Goal: Transaction & Acquisition: Purchase product/service

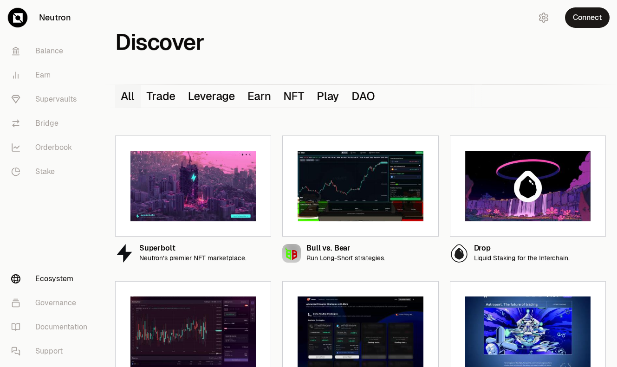
scroll to position [169, 0]
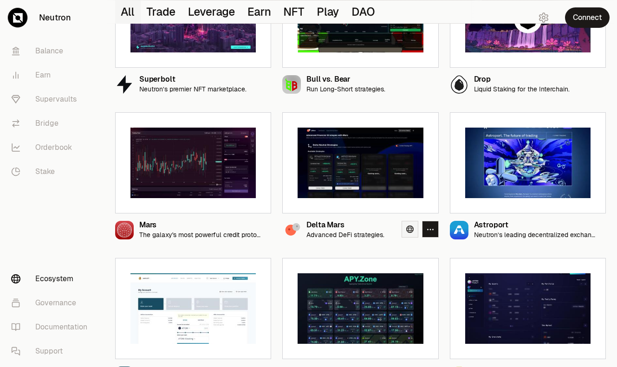
click at [409, 232] on icon at bounding box center [409, 229] width 7 height 7
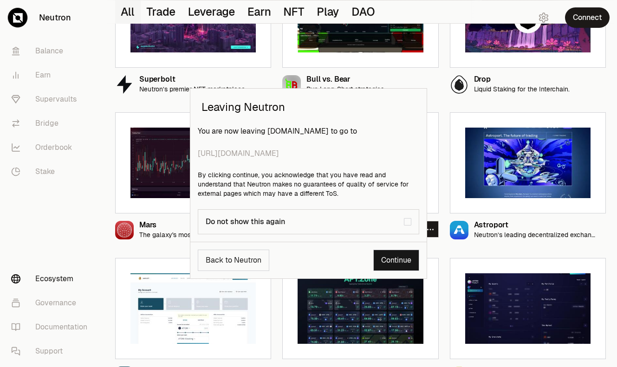
click at [396, 257] on link "Continue" at bounding box center [396, 260] width 46 height 21
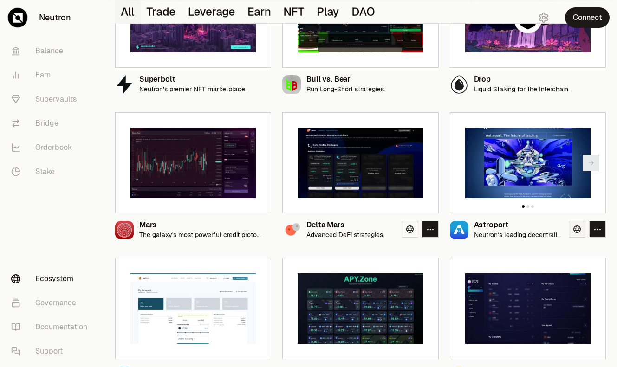
click at [578, 227] on icon at bounding box center [576, 229] width 7 height 7
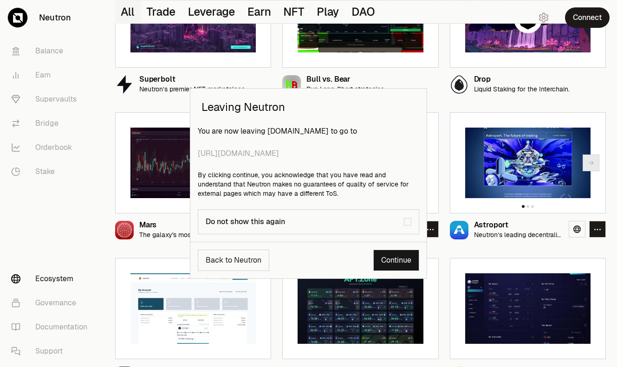
click at [403, 262] on link "Continue" at bounding box center [396, 260] width 46 height 21
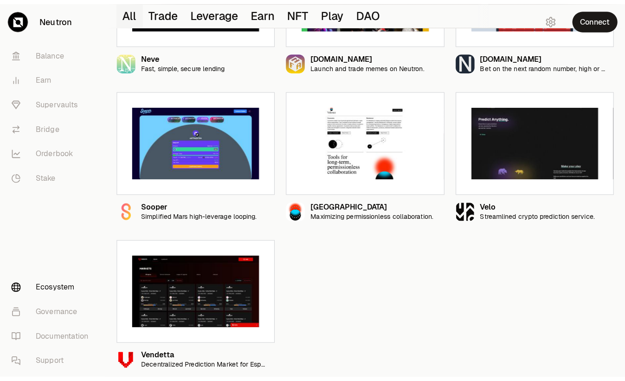
scroll to position [922, 0]
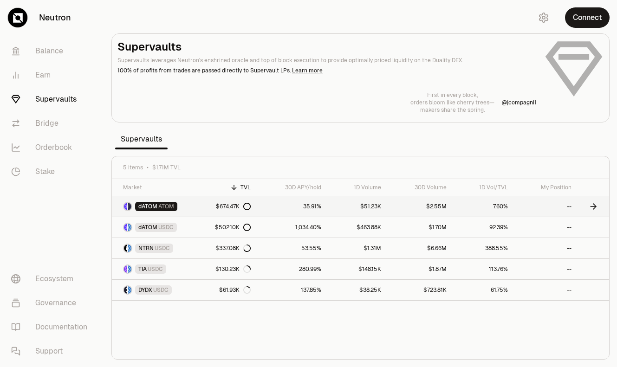
click at [305, 204] on link "35.91%" at bounding box center [291, 206] width 71 height 20
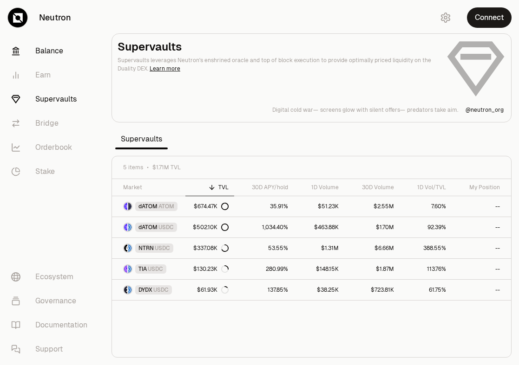
click at [26, 46] on link "Balance" at bounding box center [52, 51] width 97 height 24
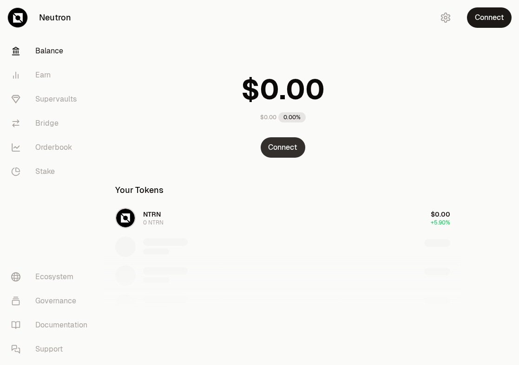
click at [297, 147] on button "Connect" at bounding box center [282, 147] width 45 height 20
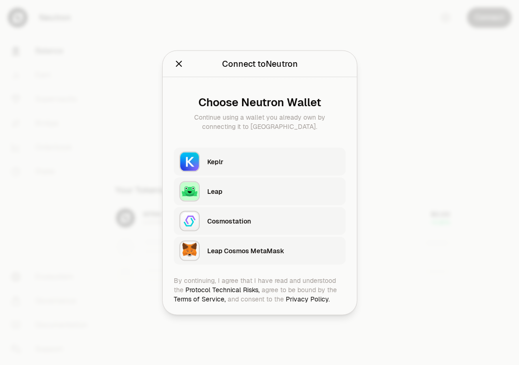
click at [246, 157] on div "Keplr" at bounding box center [273, 161] width 133 height 9
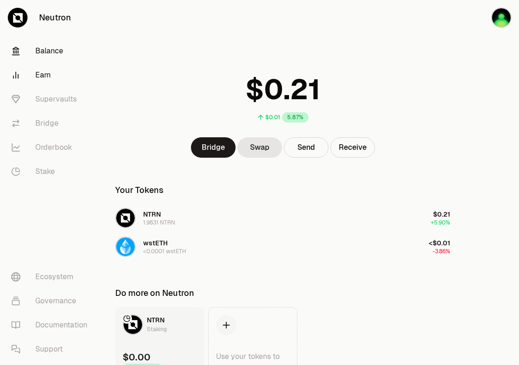
click at [34, 76] on link "Earn" at bounding box center [52, 75] width 97 height 24
click at [65, 84] on link "Earn" at bounding box center [52, 75] width 97 height 24
click at [49, 80] on link "Earn" at bounding box center [52, 75] width 97 height 24
click at [48, 95] on link "Supervaults" at bounding box center [52, 99] width 97 height 24
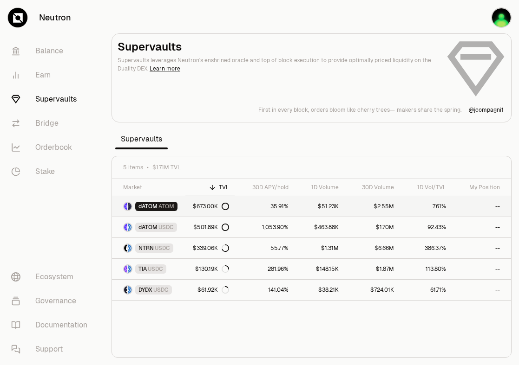
click at [273, 207] on link "35.91%" at bounding box center [263, 206] width 59 height 20
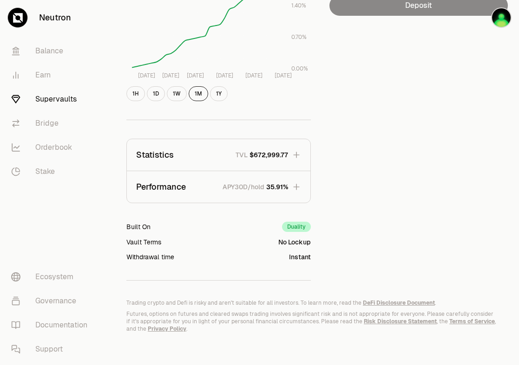
scroll to position [201, 0]
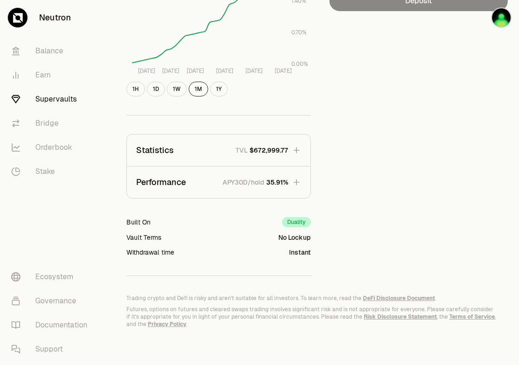
click at [249, 189] on button "Performance APY30D/hold 35.91%" at bounding box center [218, 183] width 183 height 32
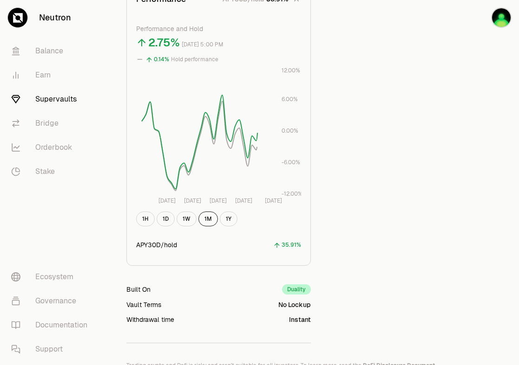
scroll to position [405, 0]
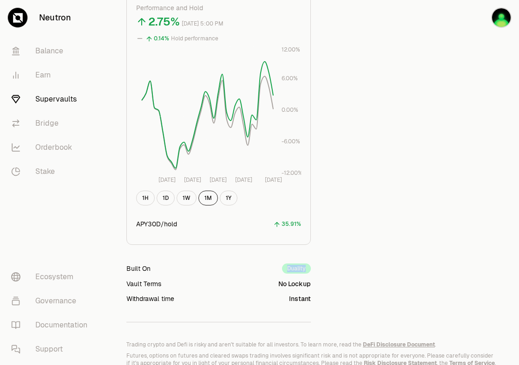
click at [279, 271] on div "Built On Duality" at bounding box center [218, 269] width 184 height 10
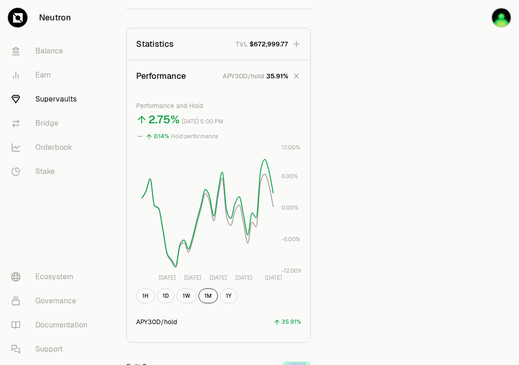
scroll to position [103, 0]
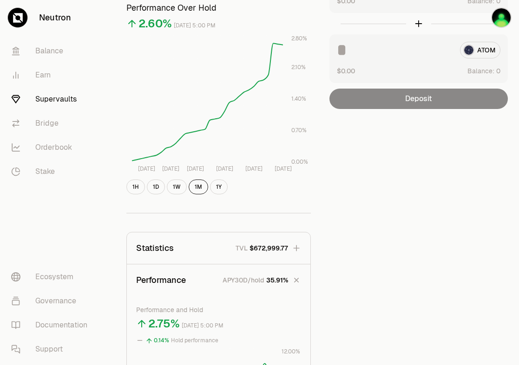
click at [253, 244] on span "$672,999.77" at bounding box center [268, 248] width 39 height 9
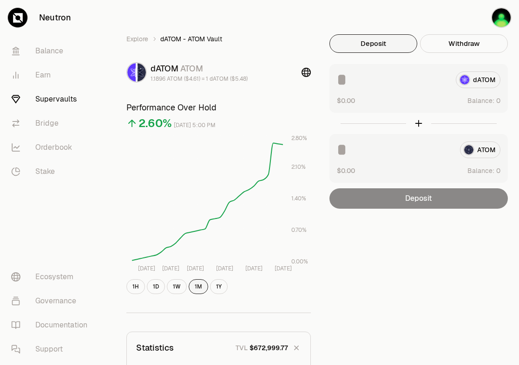
scroll to position [0, 0]
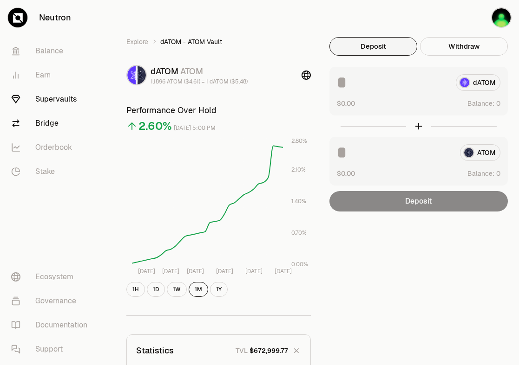
click at [57, 121] on link "Bridge" at bounding box center [52, 123] width 97 height 24
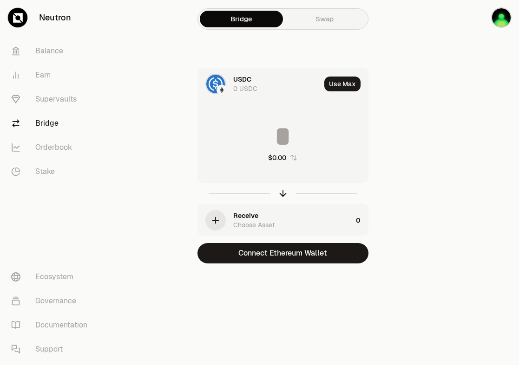
click at [250, 211] on div "Receive" at bounding box center [245, 215] width 25 height 9
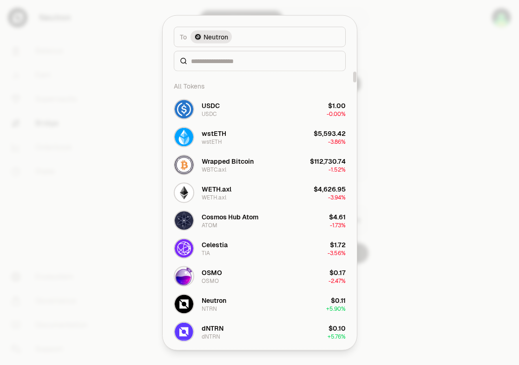
click at [90, 174] on div at bounding box center [259, 182] width 519 height 365
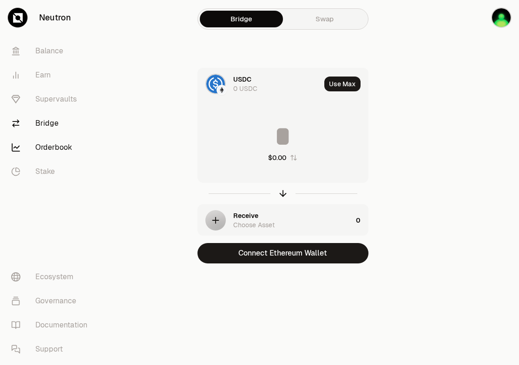
click at [74, 155] on link "Orderbook" at bounding box center [52, 148] width 97 height 24
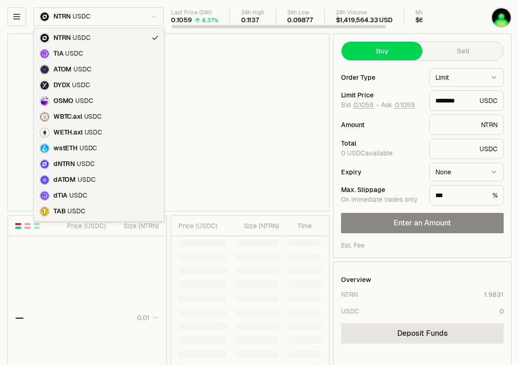
click at [111, 13] on html "Neutron Balance Earn Supervaults Bridge Orderbook Stake Ecosystem Governance Do…" at bounding box center [259, 291] width 519 height 583
type input "********"
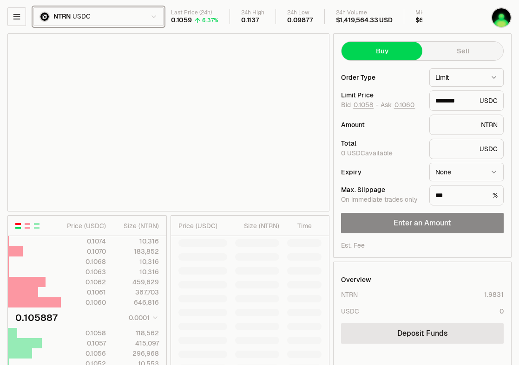
click at [111, 13] on html "Neutron Balance Earn Supervaults Bridge Orderbook Stake Ecosystem Governance Do…" at bounding box center [259, 291] width 519 height 583
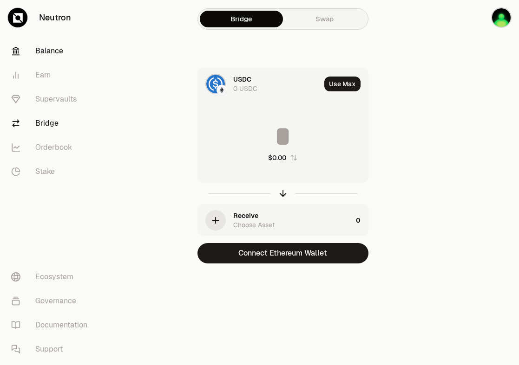
click at [46, 54] on link "Balance" at bounding box center [52, 51] width 97 height 24
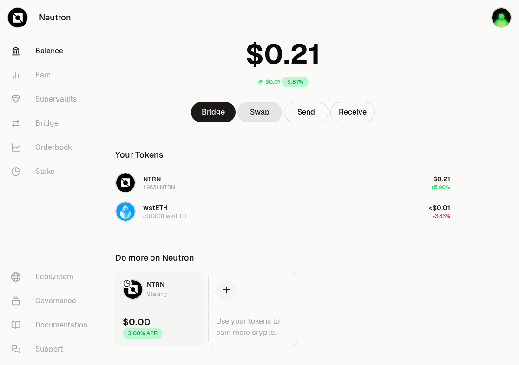
scroll to position [53, 0]
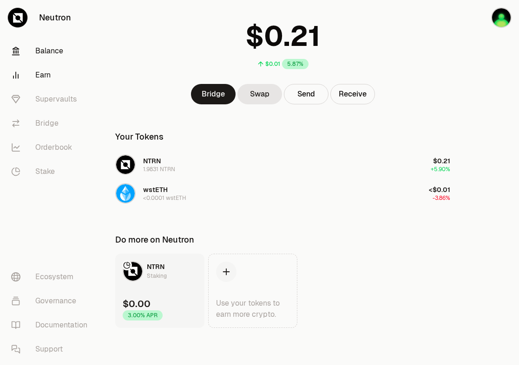
click at [77, 74] on link "Earn" at bounding box center [52, 75] width 97 height 24
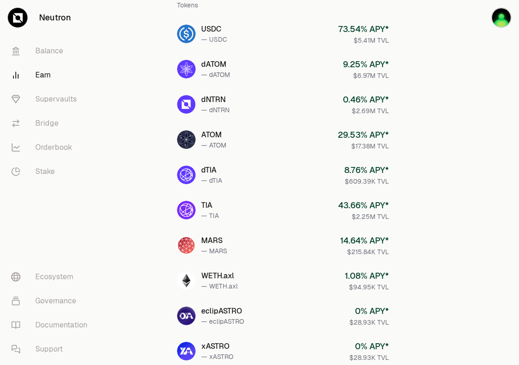
scroll to position [181, 0]
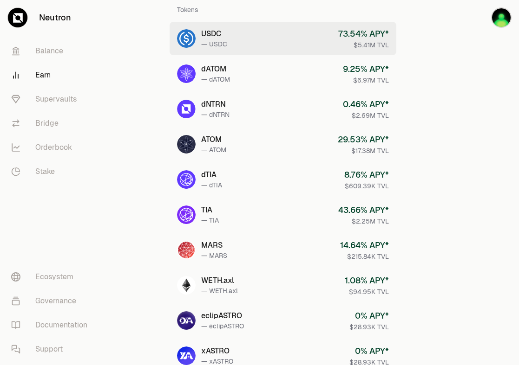
click at [227, 42] on link "USDC — USDC 73.54 % APY* $5.41M TVL" at bounding box center [282, 38] width 227 height 33
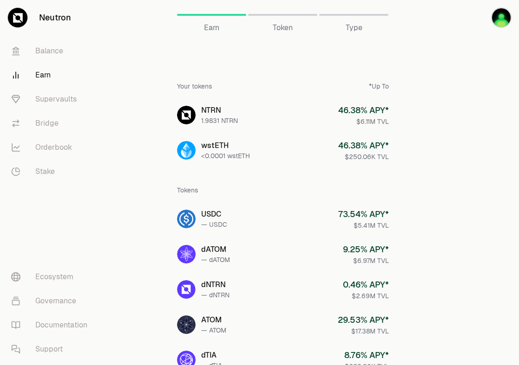
scroll to position [296, 0]
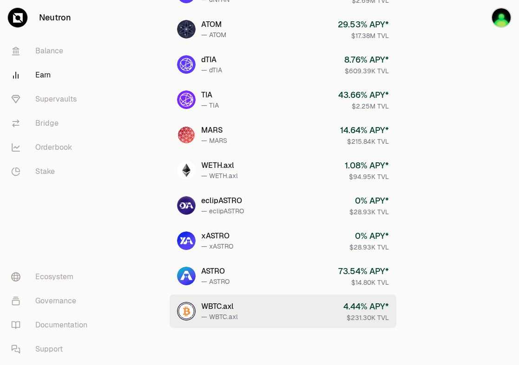
click at [247, 315] on link "WBTC.axl — WBTC.axl 4.44 % APY* $231.30K TVL" at bounding box center [282, 311] width 227 height 33
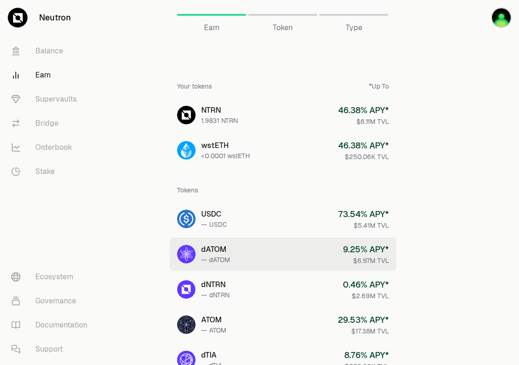
click at [243, 261] on link "dATOM — dATOM 9.25 % APY* $6.97M TVL" at bounding box center [282, 254] width 227 height 33
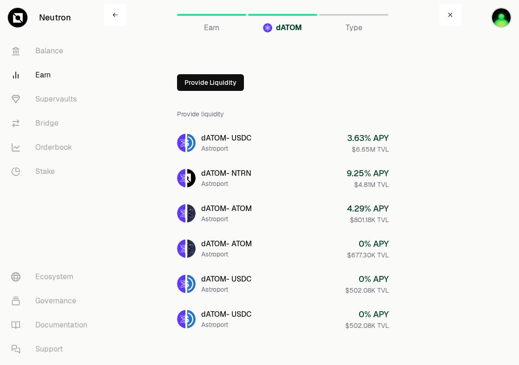
click at [37, 69] on link "Earn" at bounding box center [52, 75] width 97 height 24
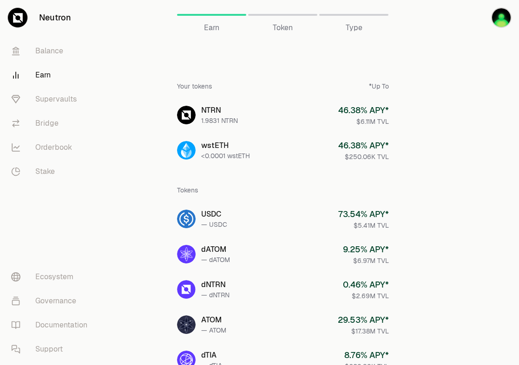
click at [58, 86] on link "Earn" at bounding box center [52, 75] width 97 height 24
click at [59, 86] on link "Earn" at bounding box center [52, 75] width 97 height 24
click at [53, 97] on link "Supervaults" at bounding box center [52, 99] width 97 height 24
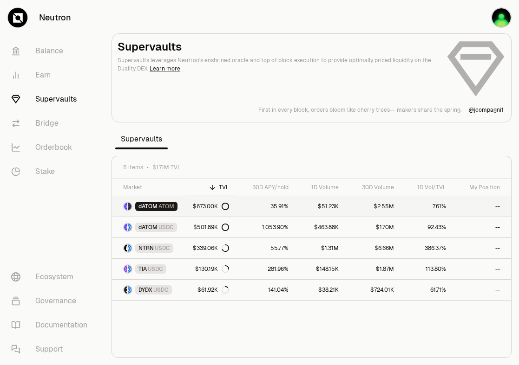
click at [159, 205] on span "ATOM" at bounding box center [166, 206] width 16 height 7
click at [276, 224] on link "1,053.90%" at bounding box center [263, 227] width 59 height 20
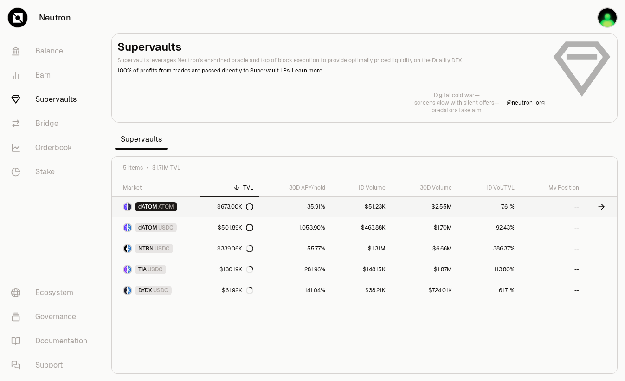
click at [191, 208] on link "dATOM ATOM" at bounding box center [156, 206] width 88 height 20
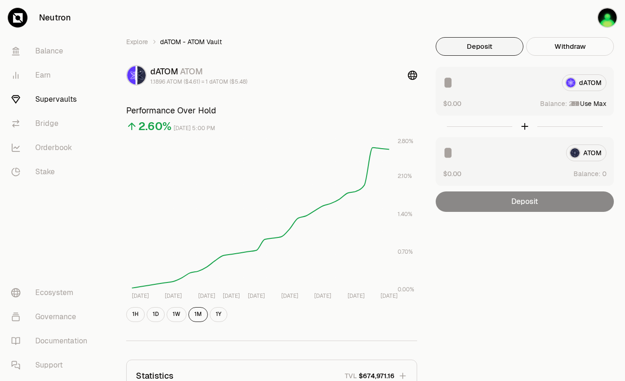
click at [591, 103] on button "Use Max" at bounding box center [593, 103] width 26 height 9
type input "**"
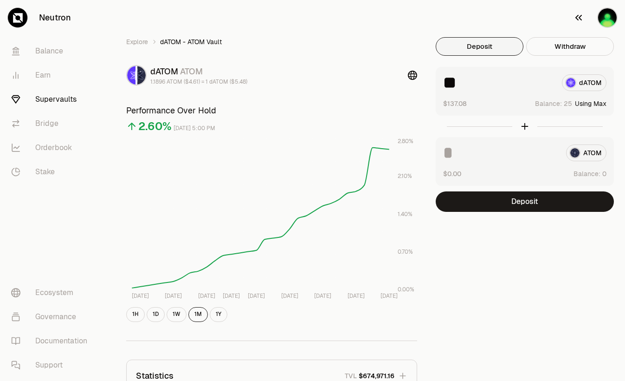
click at [601, 15] on img "button" at bounding box center [607, 17] width 20 height 20
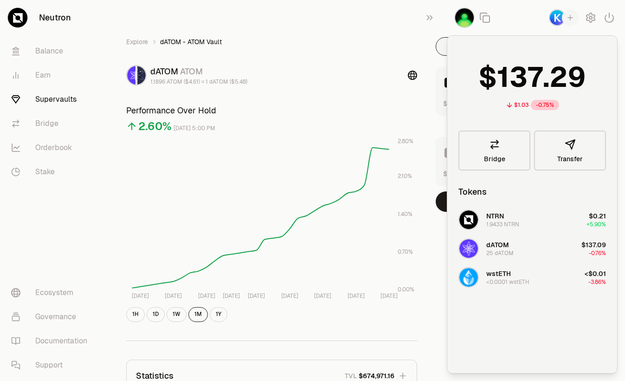
click at [200, 15] on div "Explore dATOM - ATOM Vault dATOM ATOM 1.1896 ATOM ($4.61) = 1 dATOM ($5.48) Per…" at bounding box center [364, 297] width 521 height 594
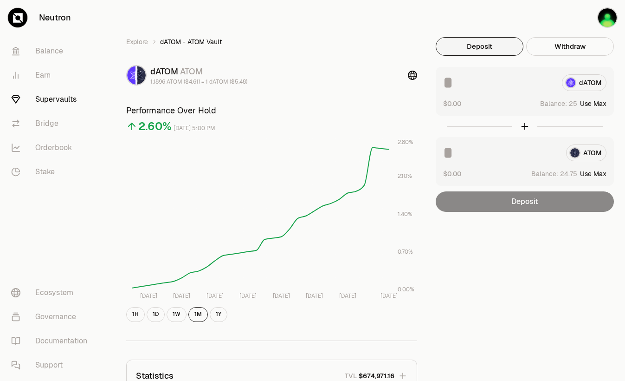
click at [597, 174] on button "Use Max" at bounding box center [593, 173] width 26 height 9
type input "*****"
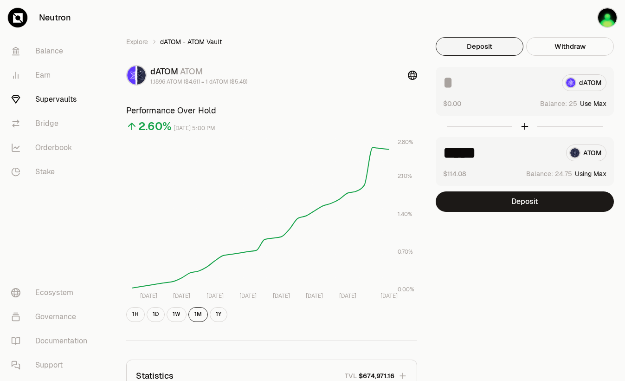
click at [593, 102] on button "Use Max" at bounding box center [593, 103] width 26 height 9
type input "**"
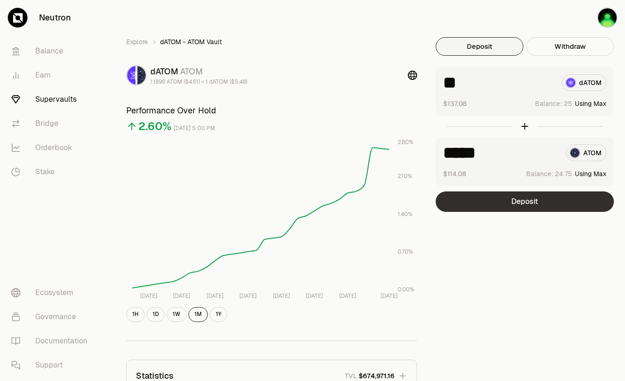
click at [516, 200] on button "Deposit" at bounding box center [525, 201] width 178 height 20
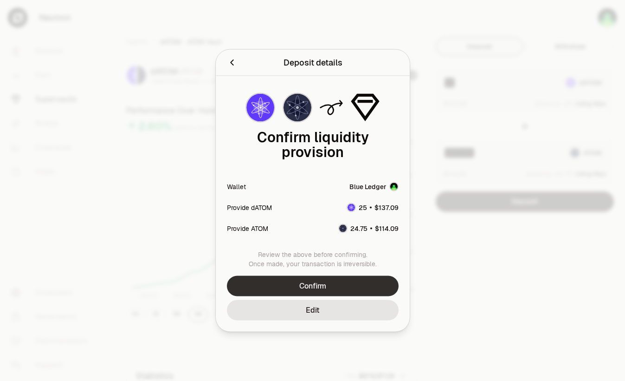
click at [381, 292] on button "Confirm" at bounding box center [313, 286] width 172 height 20
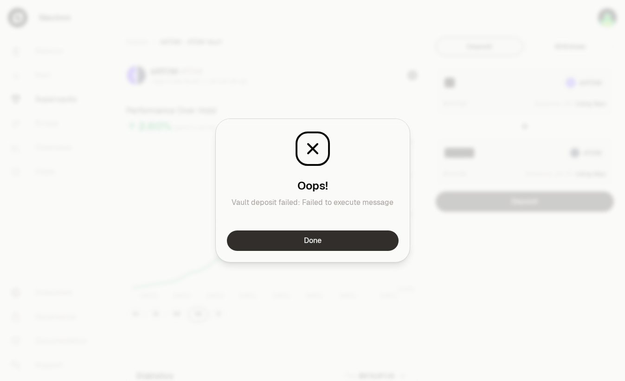
click at [304, 243] on button "Done" at bounding box center [313, 240] width 172 height 20
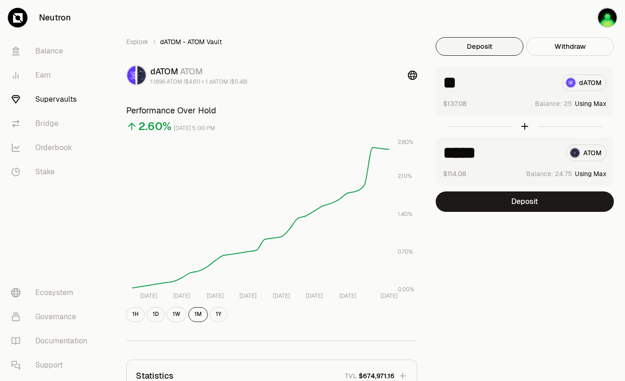
click at [593, 105] on button "Using Max" at bounding box center [591, 103] width 32 height 9
click at [592, 172] on button "Using Max" at bounding box center [591, 173] width 32 height 9
click at [527, 124] on div at bounding box center [525, 126] width 178 height 21
click at [526, 124] on div at bounding box center [525, 126] width 178 height 21
click at [513, 203] on button "Deposit" at bounding box center [525, 201] width 178 height 20
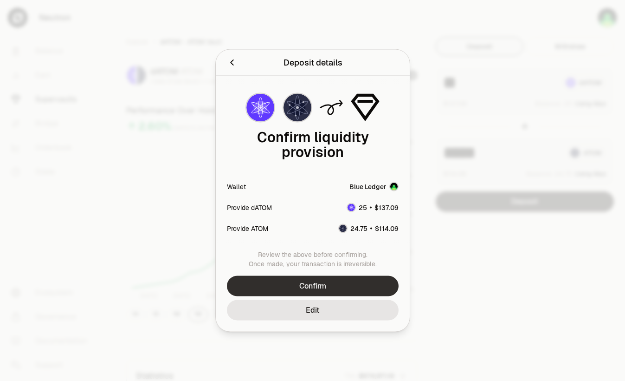
click at [338, 291] on button "Confirm" at bounding box center [313, 286] width 172 height 20
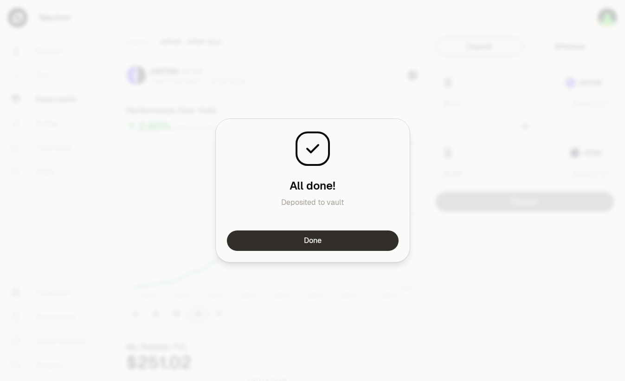
click at [267, 250] on button "Done" at bounding box center [313, 240] width 172 height 20
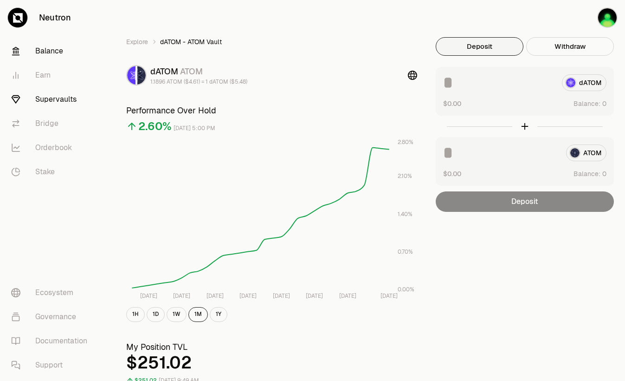
click at [47, 52] on link "Balance" at bounding box center [52, 51] width 97 height 24
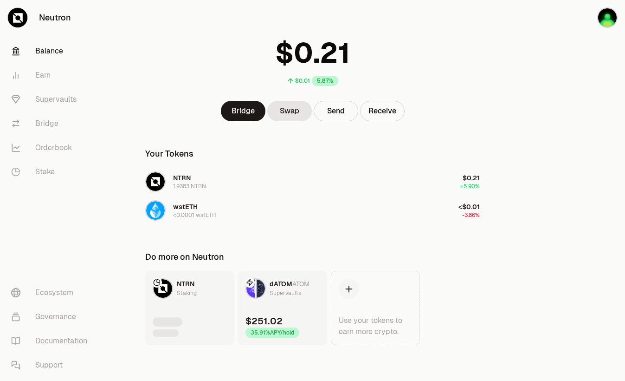
scroll to position [38, 0]
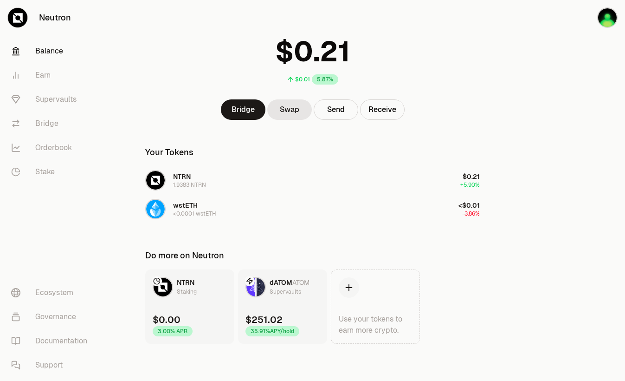
click at [279, 285] on span "dATOM" at bounding box center [281, 282] width 23 height 8
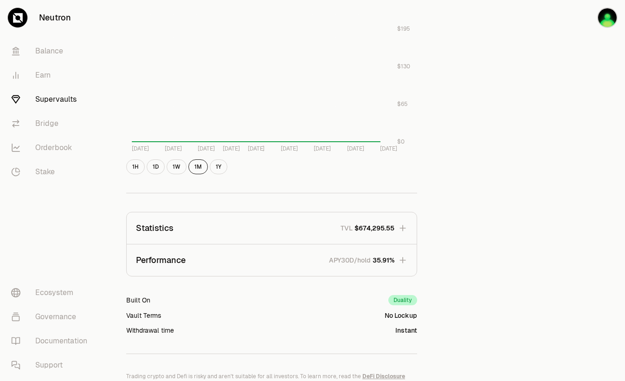
scroll to position [473, 0]
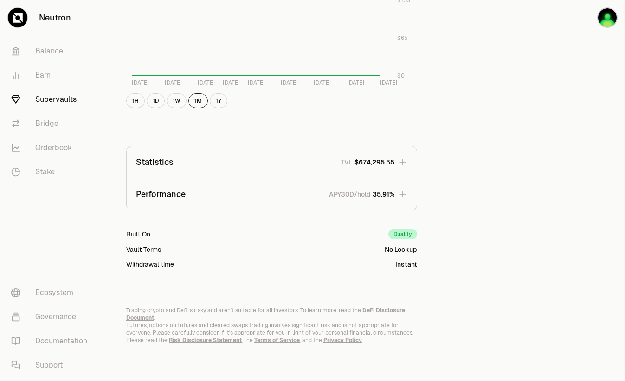
click at [405, 192] on icon "button" at bounding box center [402, 193] width 9 height 9
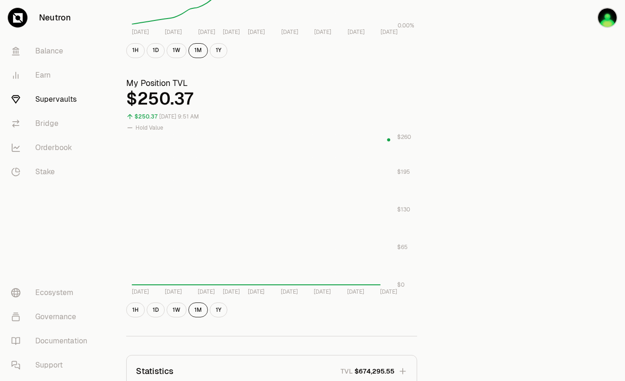
scroll to position [94, 0]
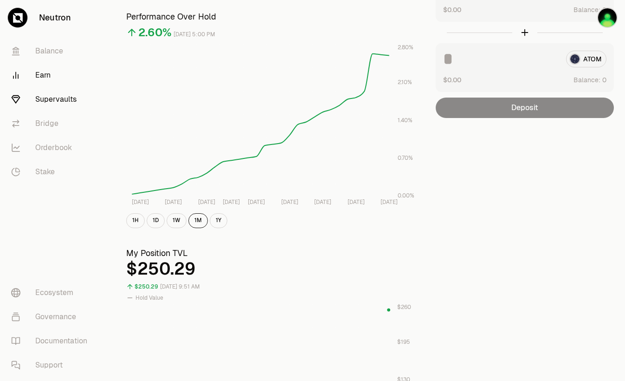
click at [42, 84] on link "Earn" at bounding box center [52, 75] width 97 height 24
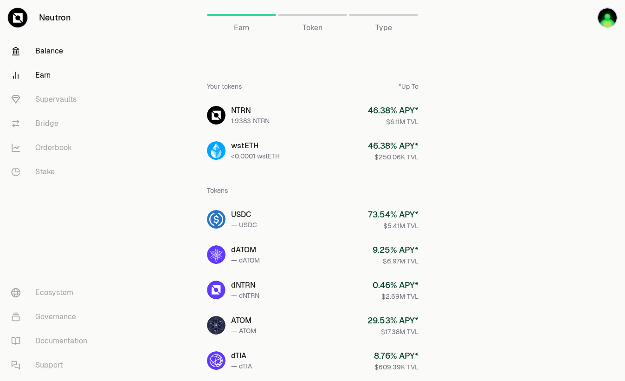
click at [29, 52] on link "Balance" at bounding box center [52, 51] width 97 height 24
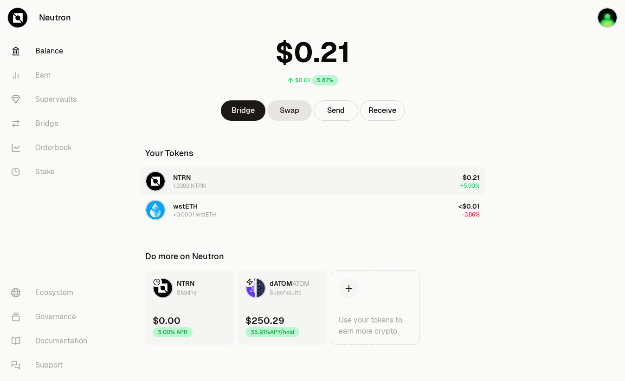
scroll to position [38, 0]
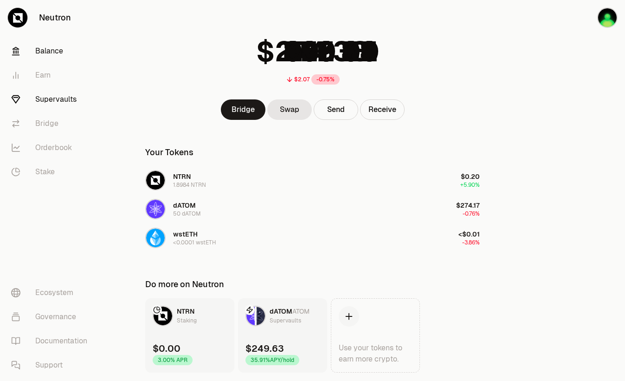
click at [49, 104] on link "Supervaults" at bounding box center [52, 99] width 97 height 24
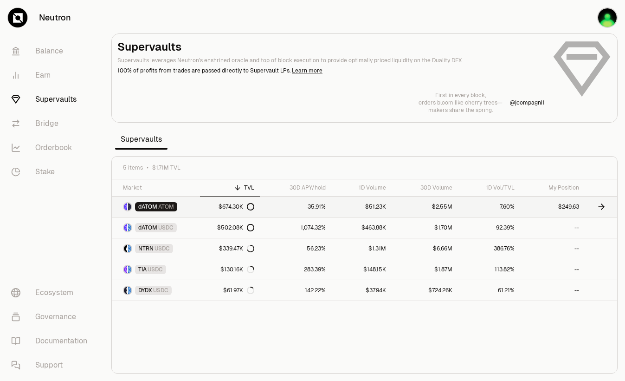
click at [192, 211] on link "dATOM ATOM" at bounding box center [156, 206] width 88 height 20
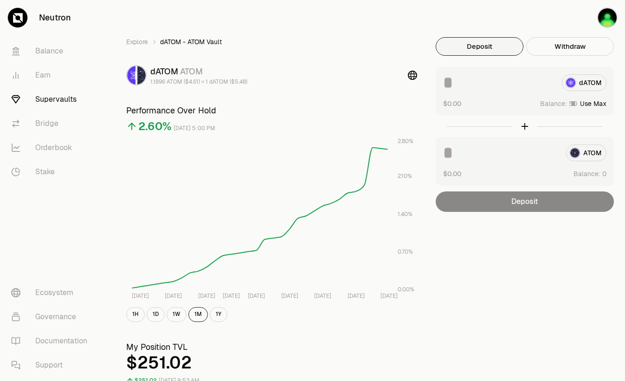
click at [597, 104] on button "Use Max" at bounding box center [593, 103] width 26 height 9
type input "**"
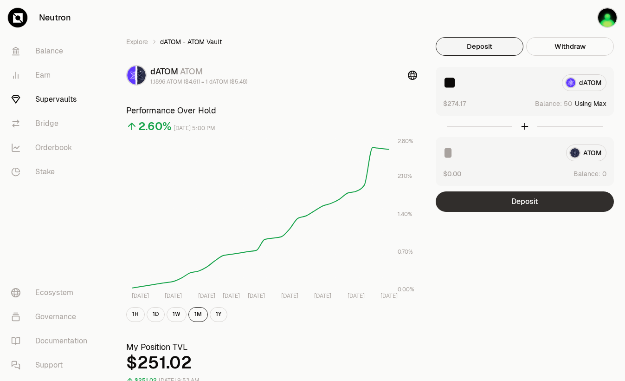
click at [538, 205] on button "Deposit" at bounding box center [525, 201] width 178 height 20
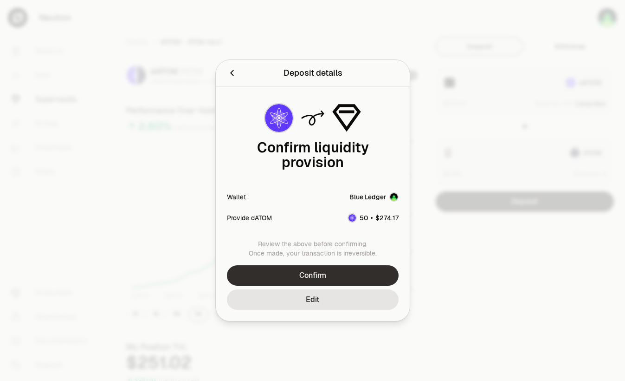
click at [326, 274] on button "Confirm" at bounding box center [313, 275] width 172 height 20
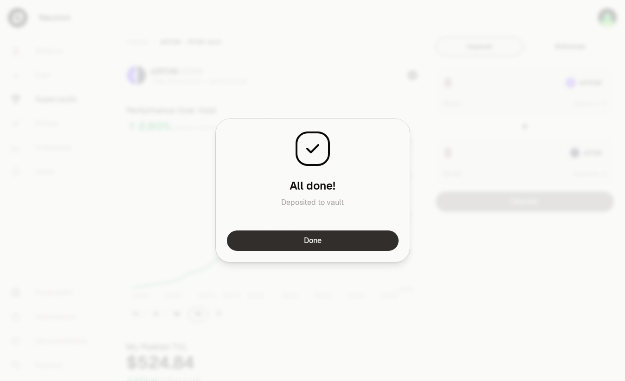
click at [342, 247] on button "Done" at bounding box center [313, 240] width 172 height 20
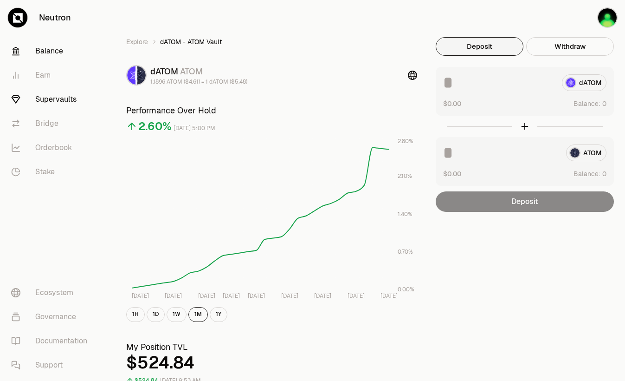
click at [41, 52] on link "Balance" at bounding box center [52, 51] width 97 height 24
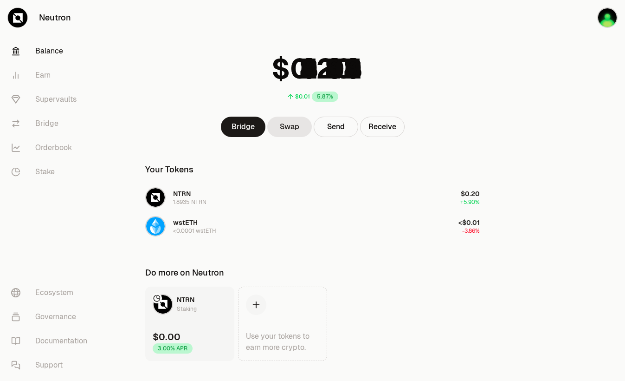
scroll to position [38, 0]
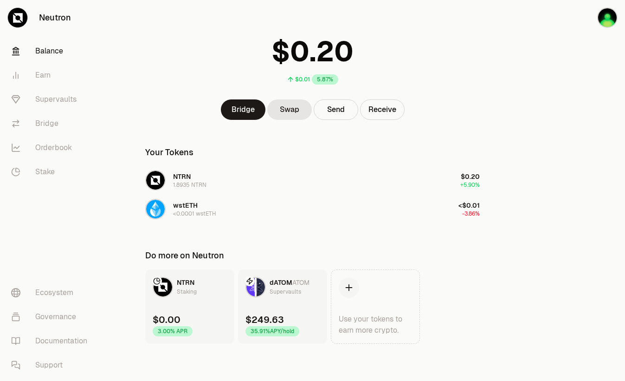
click at [285, 297] on link "dATOM ATOM Supervaults $249.63 35.91% APY/hold" at bounding box center [282, 306] width 89 height 74
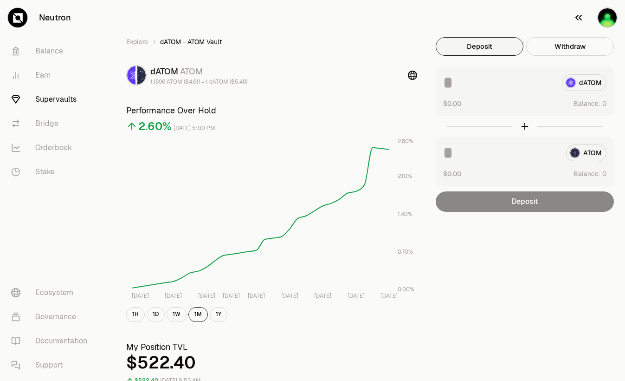
click at [593, 34] on button "button" at bounding box center [595, 17] width 59 height 35
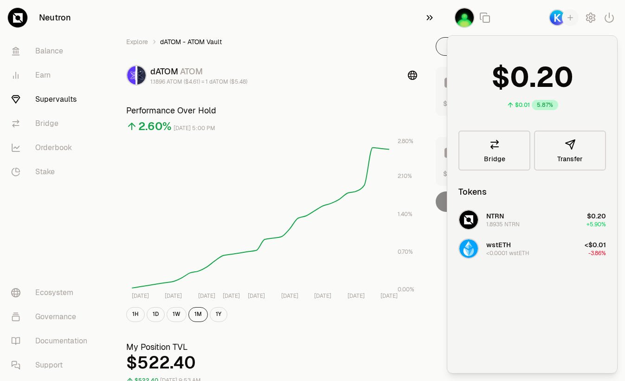
click at [436, 22] on button "button" at bounding box center [432, 17] width 30 height 35
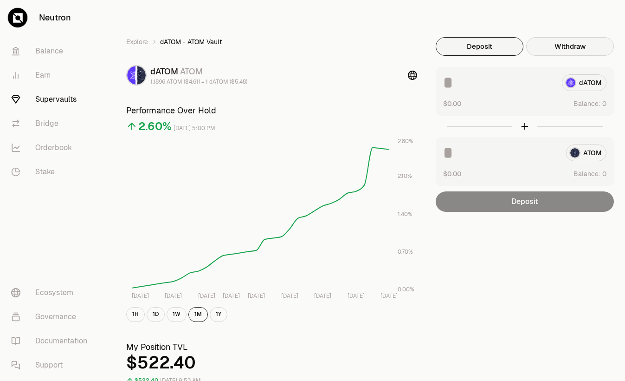
click at [552, 46] on button "Withdraw" at bounding box center [570, 46] width 88 height 19
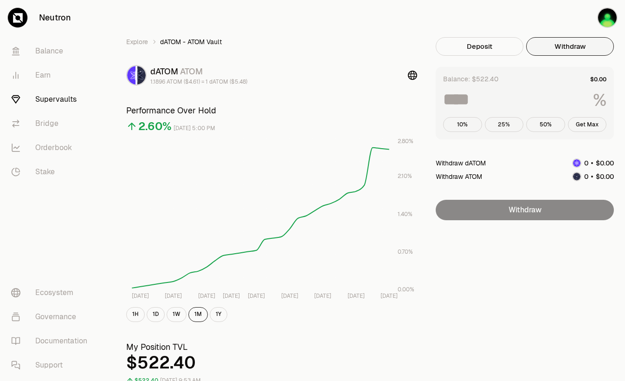
click at [509, 128] on button "25%" at bounding box center [504, 124] width 39 height 15
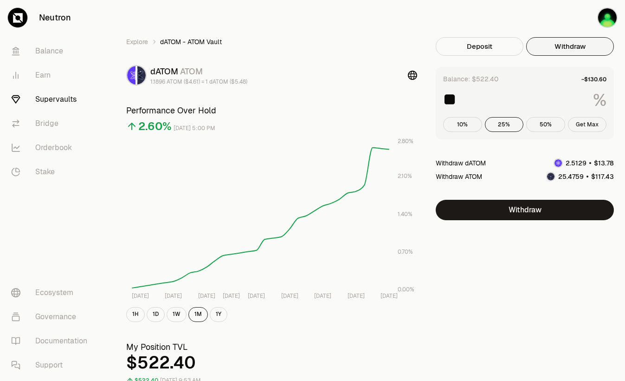
click at [578, 125] on button "Get Max" at bounding box center [587, 124] width 39 height 15
type input "***"
click at [23, 53] on link "Balance" at bounding box center [52, 51] width 97 height 24
